Goal: Transaction & Acquisition: Subscribe to service/newsletter

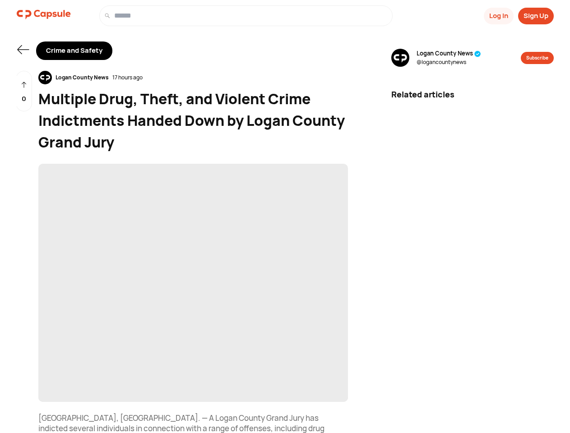
click at [497, 16] on button "Log In" at bounding box center [499, 16] width 30 height 17
click at [535, 16] on button "Sign Up" at bounding box center [536, 16] width 36 height 17
click at [23, 50] on icon at bounding box center [23, 49] width 12 height 9
click at [193, 78] on div "Logan County News 17 hours ago" at bounding box center [192, 78] width 309 height 14
click at [193, 283] on span "‌" at bounding box center [192, 283] width 309 height 238
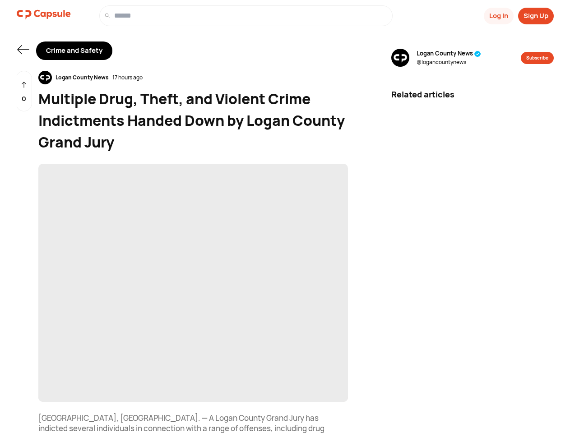
click at [24, 91] on div "0" at bounding box center [24, 91] width 16 height 41
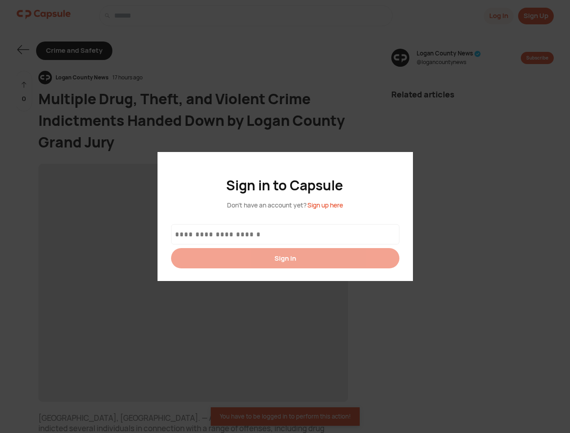
click at [454, 58] on div at bounding box center [285, 216] width 570 height 433
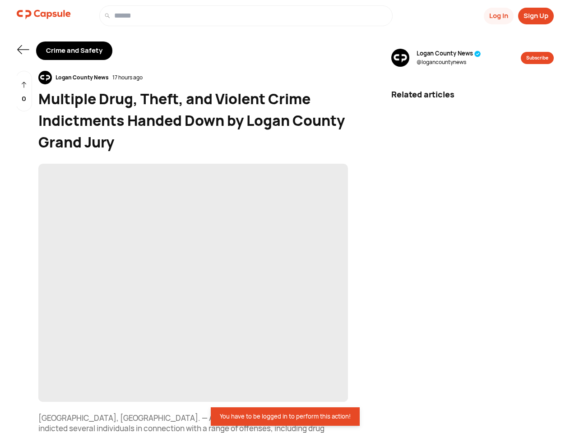
click at [536, 58] on button "Subscribe" at bounding box center [536, 58] width 33 height 12
